Goal: Task Accomplishment & Management: Use online tool/utility

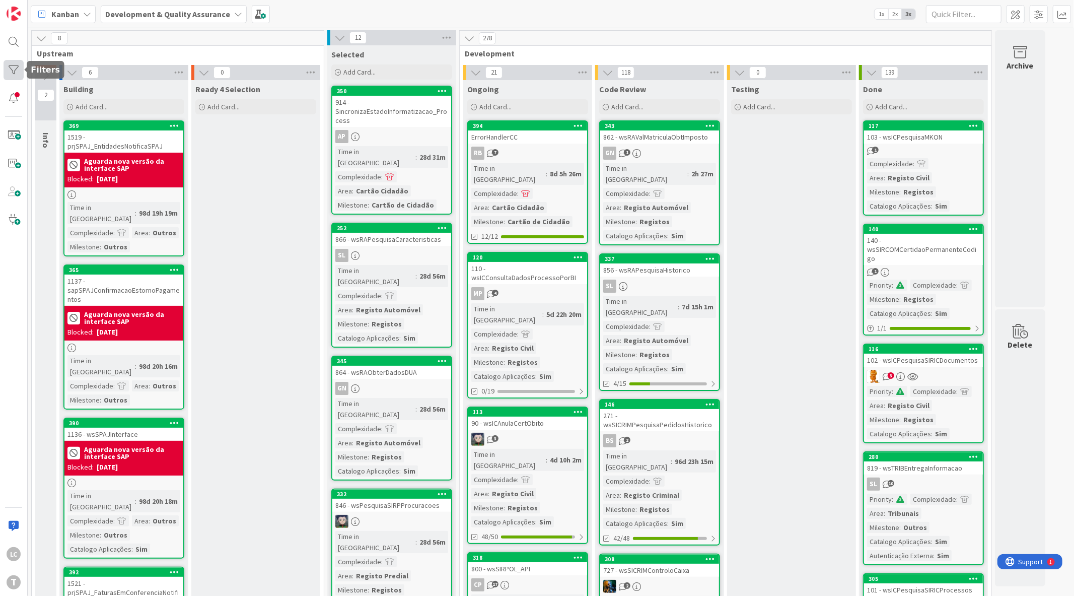
click at [19, 75] on div at bounding box center [14, 70] width 20 height 20
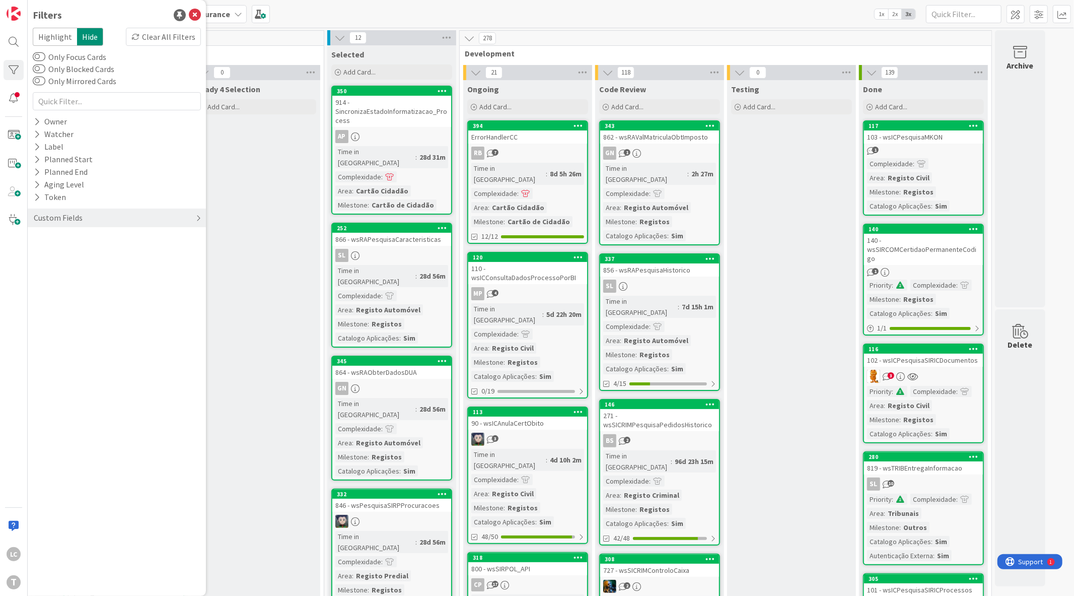
click at [68, 220] on div "Custom Fields" at bounding box center [58, 218] width 51 height 13
click at [82, 238] on div "Priority" at bounding box center [117, 238] width 178 height 13
click at [69, 258] on span "Critical" at bounding box center [65, 253] width 37 height 13
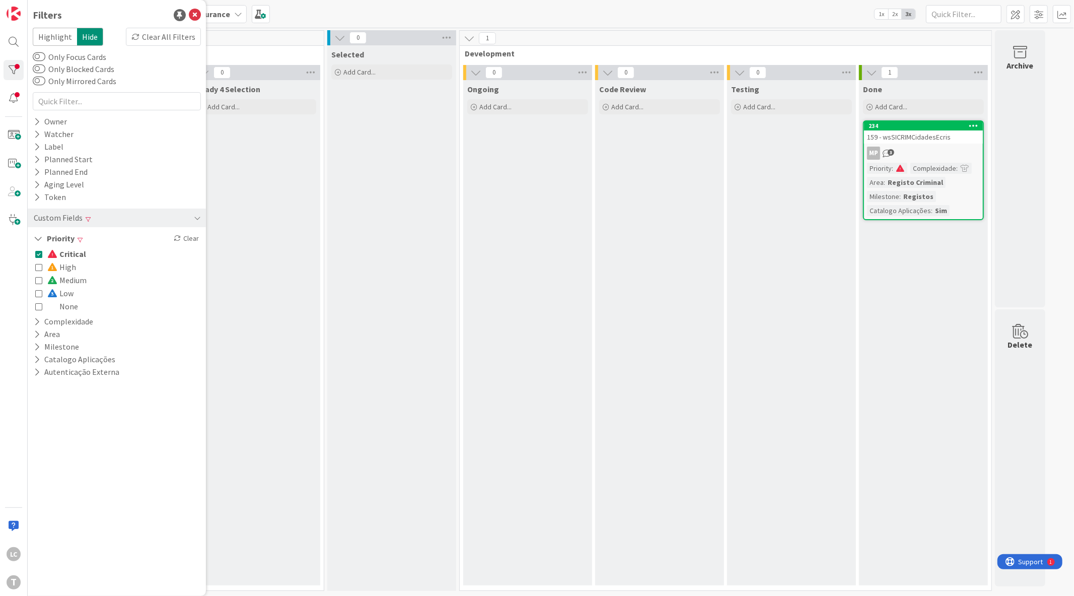
click at [71, 253] on span "Critical" at bounding box center [66, 253] width 39 height 13
